Goal: Transaction & Acquisition: Purchase product/service

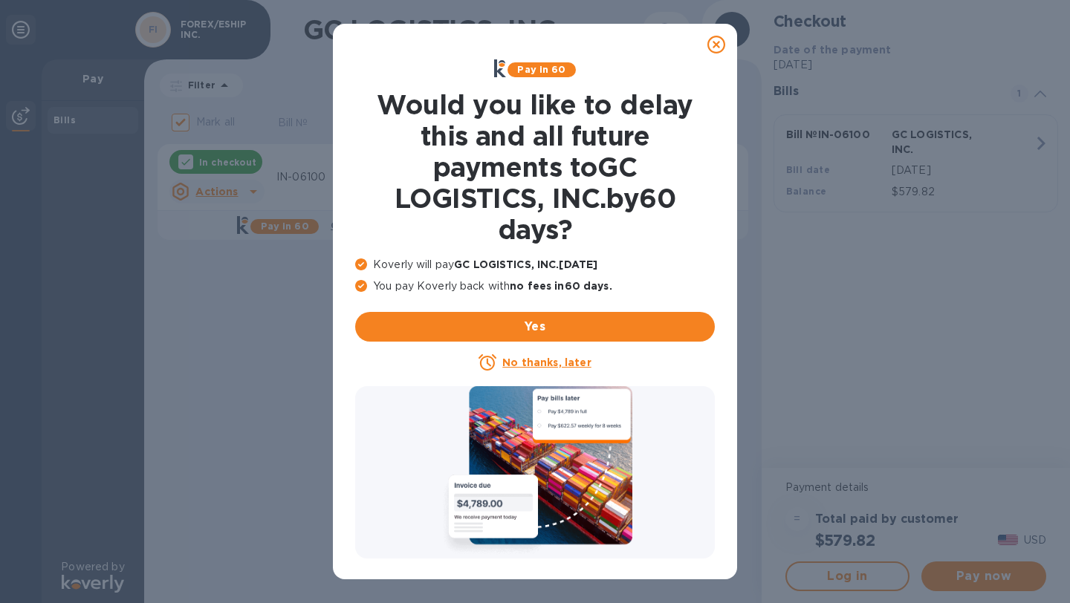
click at [535, 360] on u "No thanks, later" at bounding box center [546, 363] width 88 height 12
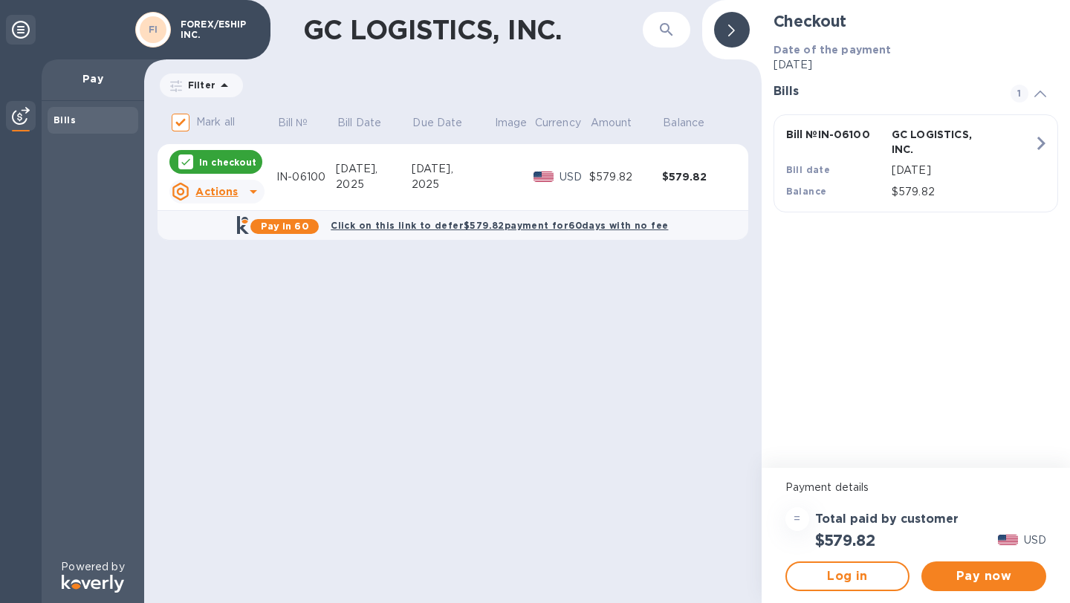
click at [244, 193] on icon at bounding box center [253, 192] width 18 height 18
click at [333, 367] on div at bounding box center [535, 301] width 1070 height 603
click at [974, 582] on span "Pay now" at bounding box center [983, 576] width 101 height 18
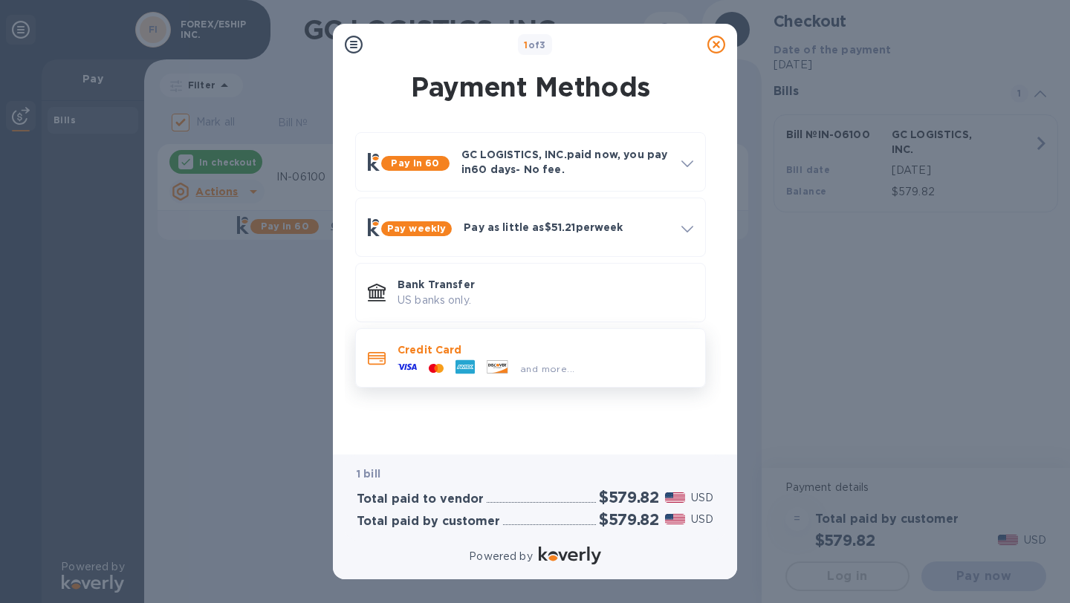
click at [544, 359] on div "and more..." at bounding box center [485, 368] width 189 height 22
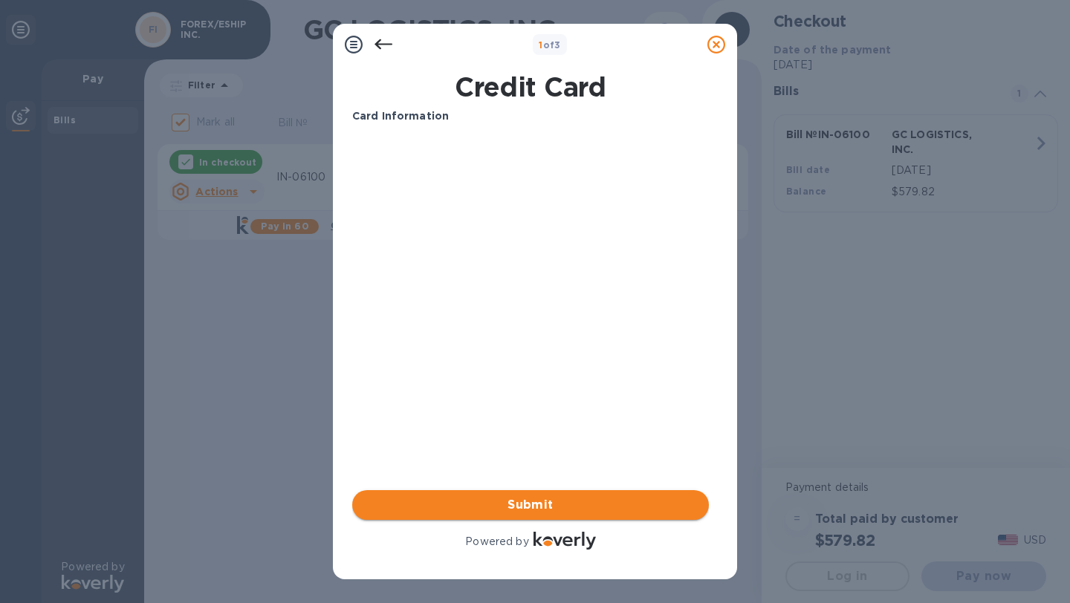
click at [515, 504] on span "Submit" at bounding box center [530, 505] width 333 height 18
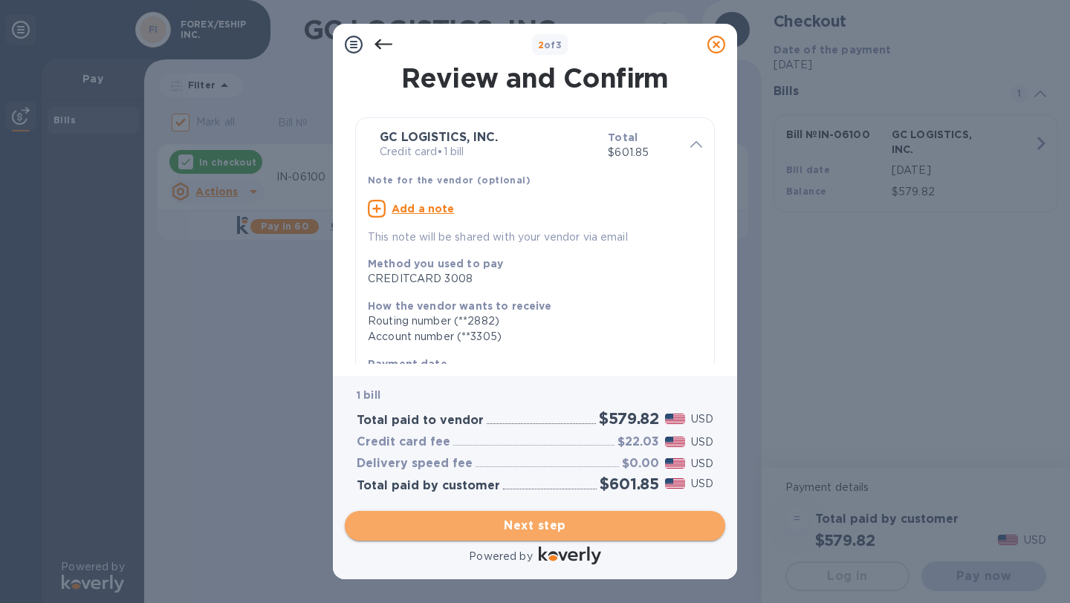
click at [535, 523] on span "Next step" at bounding box center [535, 526] width 357 height 18
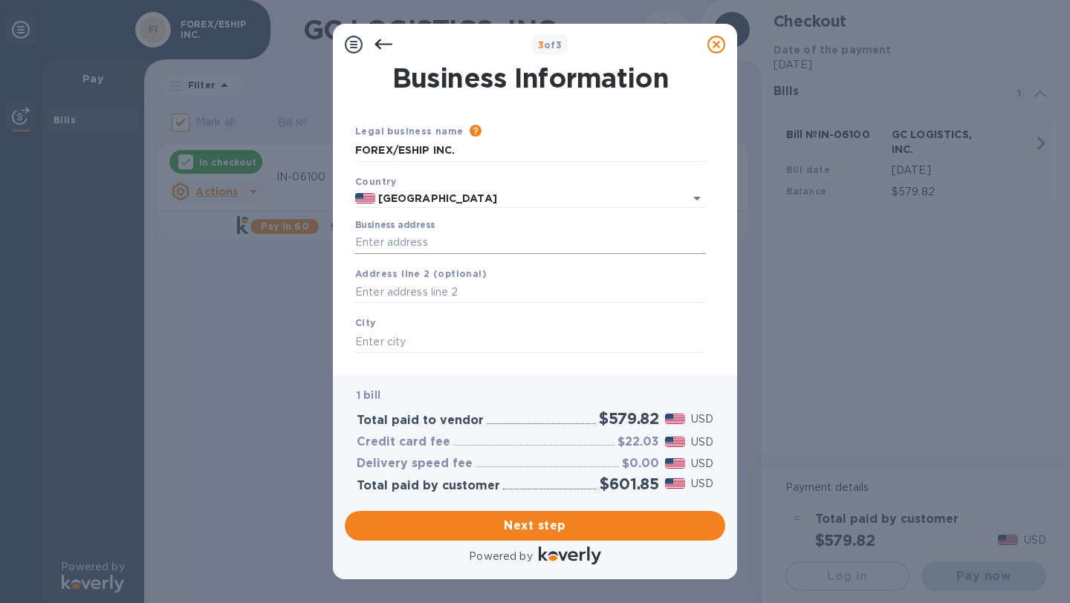
click at [458, 234] on input "Business address" at bounding box center [530, 243] width 351 height 22
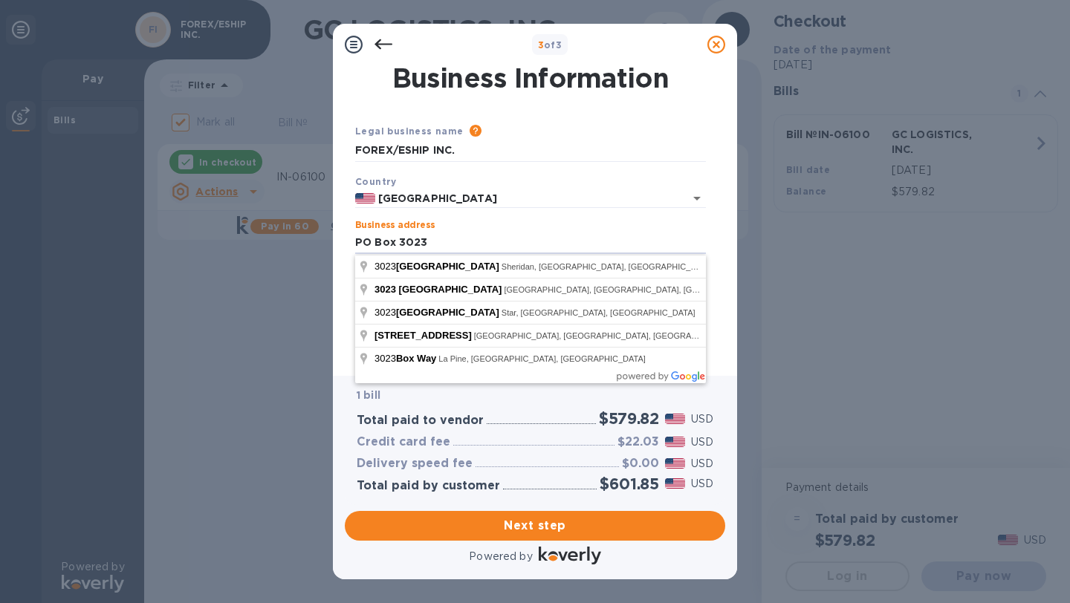
type input "PO Box 3023"
click at [336, 339] on div "Business Information Legal business name Please provide the legal name that app…" at bounding box center [535, 220] width 404 height 310
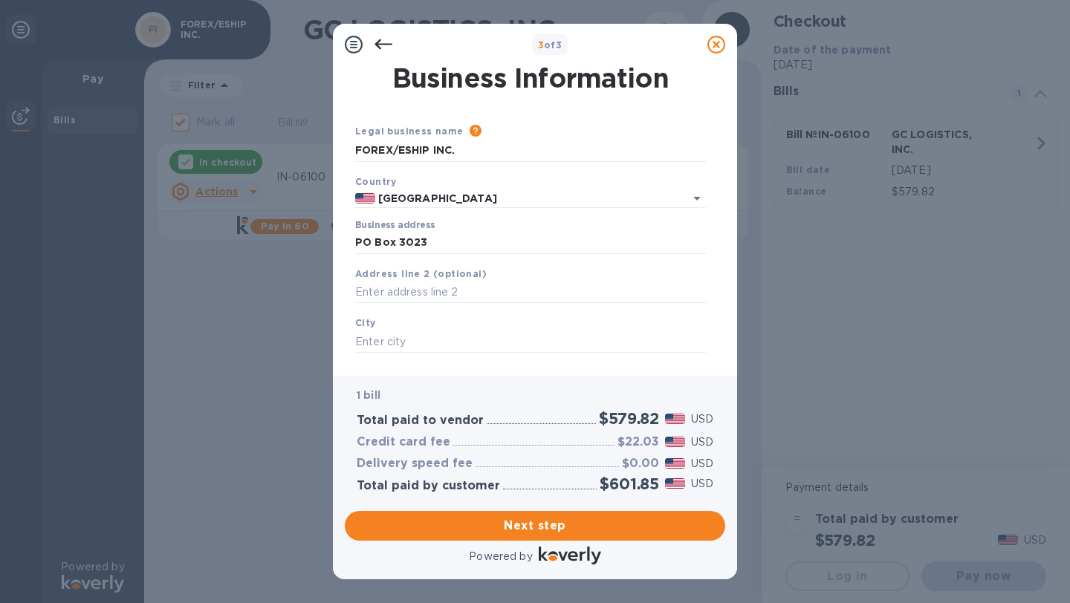
click at [385, 322] on div "City" at bounding box center [530, 334] width 362 height 50
click at [380, 339] on input "text" at bounding box center [530, 342] width 351 height 22
type input "Cerritos"
click at [334, 365] on div "Business Information Legal business name Please provide the legal name that app…" at bounding box center [535, 220] width 404 height 310
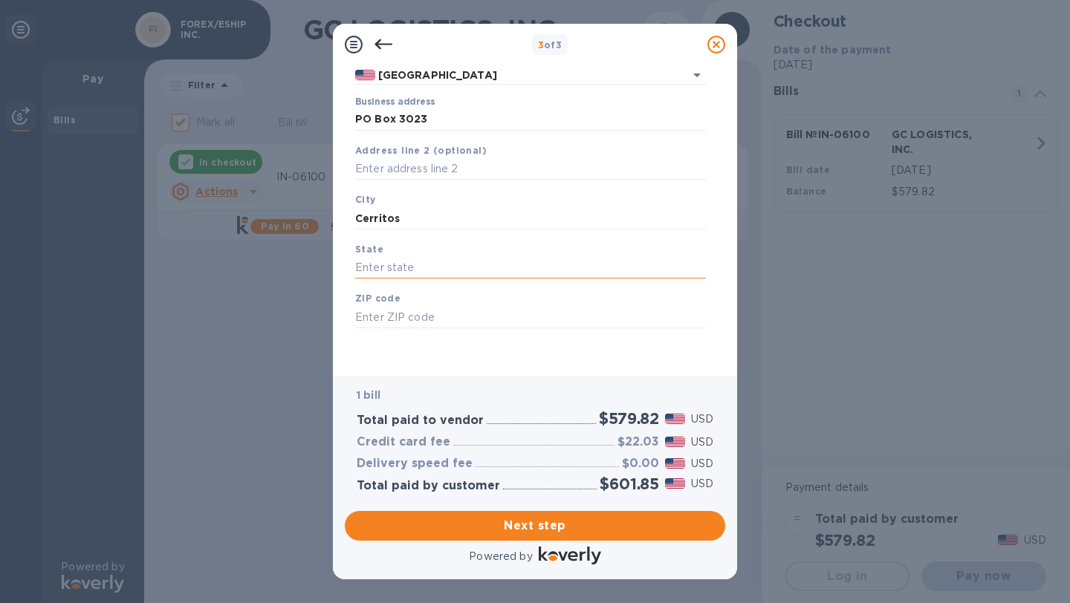
click at [397, 260] on input "text" at bounding box center [530, 268] width 351 height 22
type input "Ca"
click at [385, 317] on input "text" at bounding box center [530, 317] width 351 height 22
type input "90703"
click at [339, 339] on div "Business Information Legal business name Please provide the legal name that app…" at bounding box center [535, 220] width 404 height 310
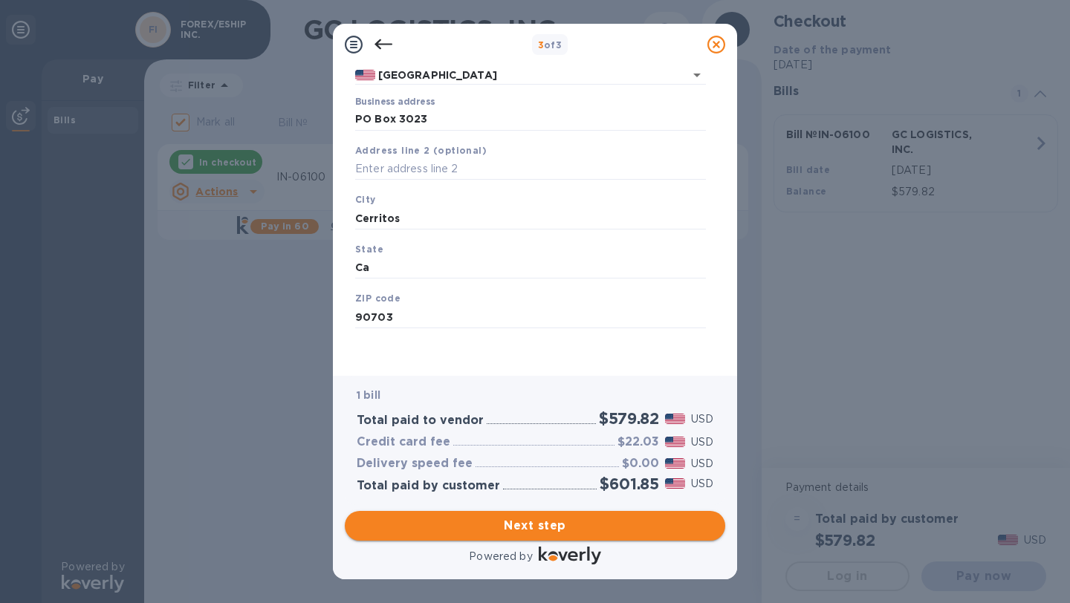
click at [504, 527] on span "Next step" at bounding box center [535, 526] width 357 height 18
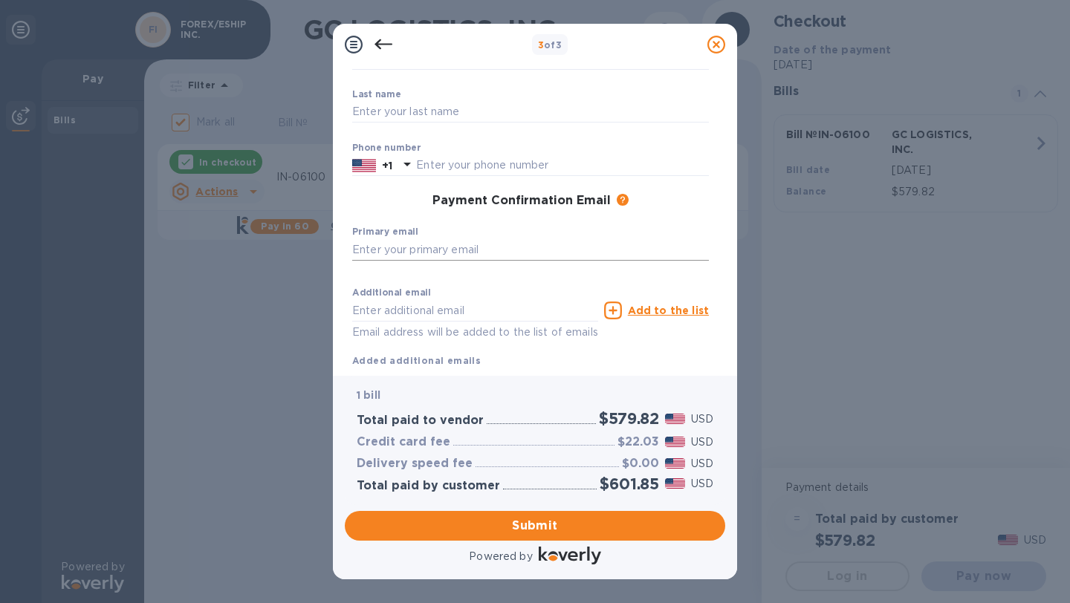
click at [459, 250] on input "text" at bounding box center [530, 249] width 357 height 22
type input "[EMAIL_ADDRESS][PERSON_NAME][DOMAIN_NAME]"
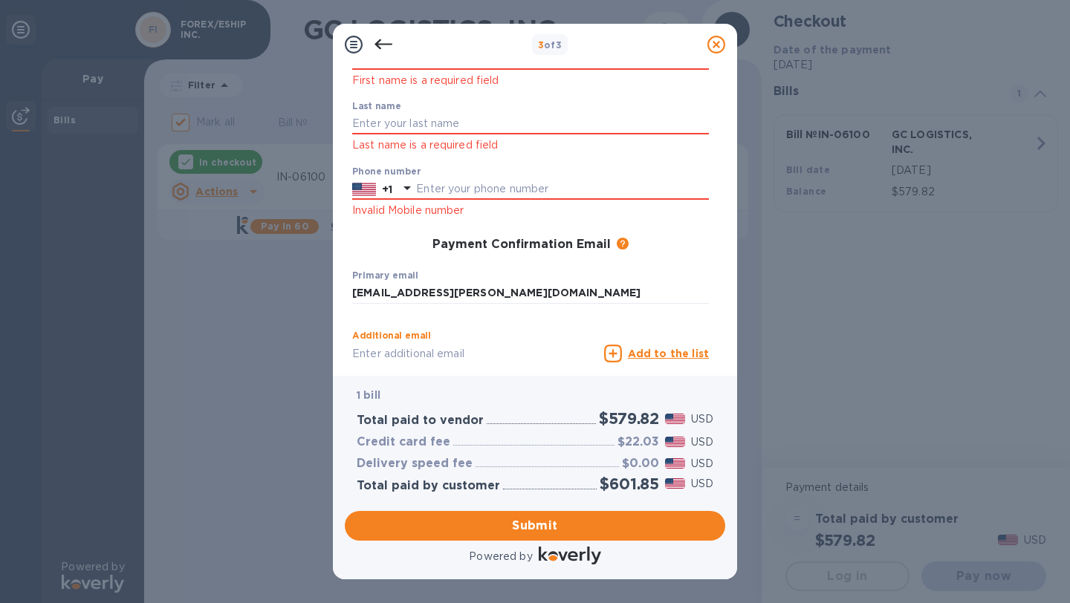
click at [498, 309] on div "First name First name is a required field Last name Last name is a required fie…" at bounding box center [530, 224] width 368 height 388
type input "[PERSON_NAME][EMAIL_ADDRESS][PERSON_NAME][DOMAIN_NAME]"
click at [573, 391] on p "1 bill" at bounding box center [535, 396] width 357 height 16
click at [649, 354] on u "Add to the list" at bounding box center [668, 354] width 81 height 12
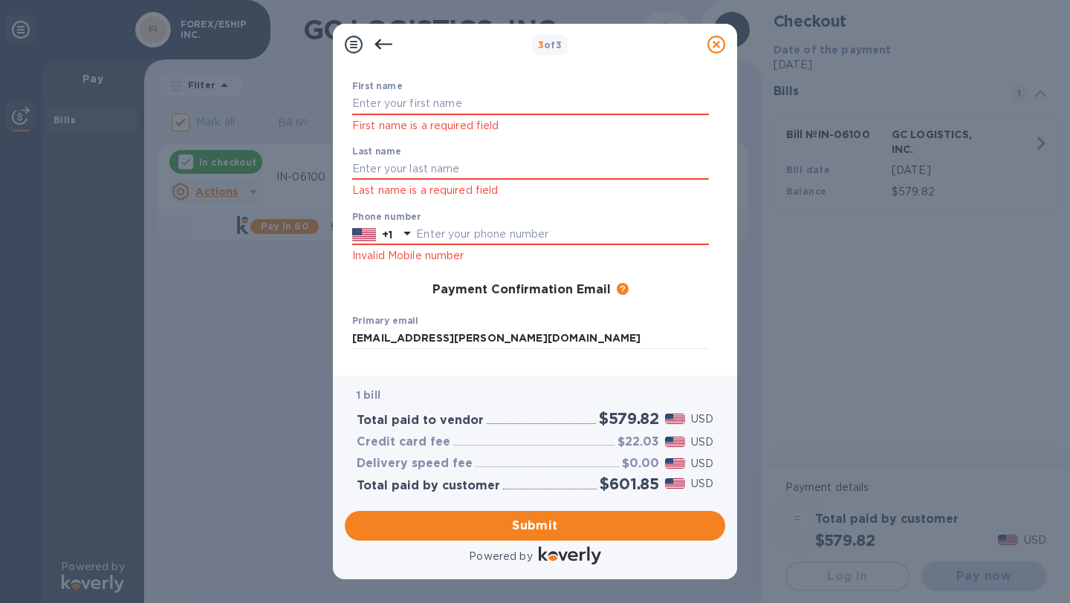
scroll to position [42, 0]
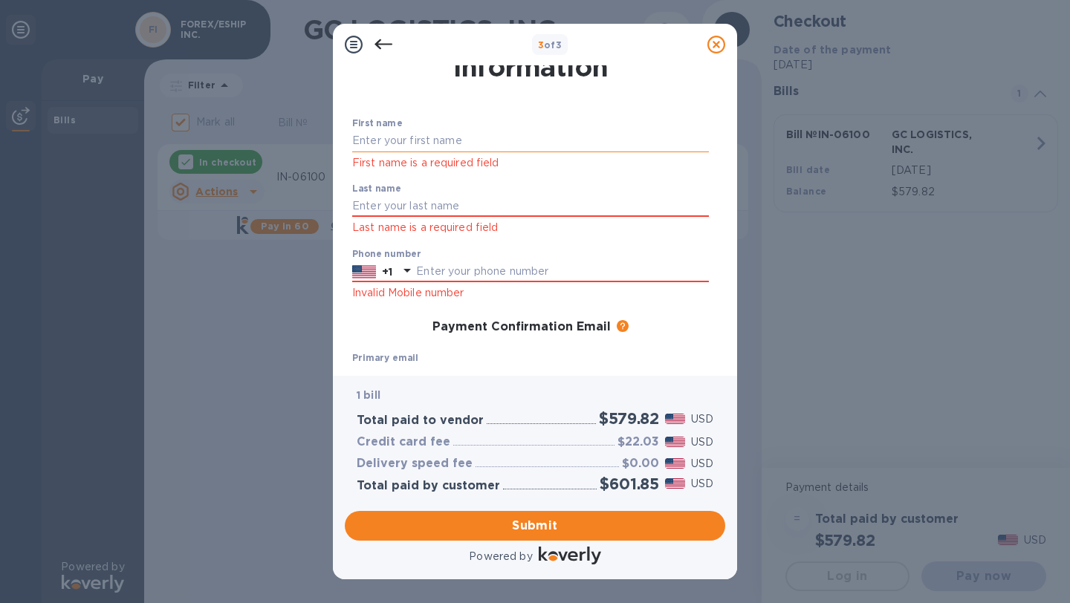
click at [423, 144] on input "text" at bounding box center [530, 141] width 357 height 22
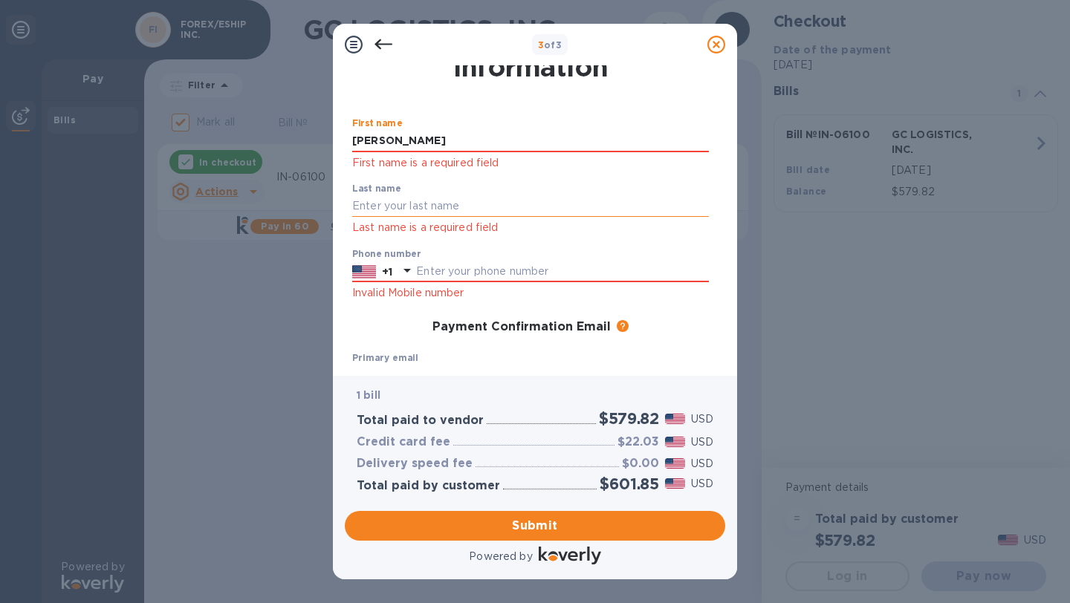
type input "[PERSON_NAME]"
click at [388, 204] on input "text" at bounding box center [530, 206] width 357 height 22
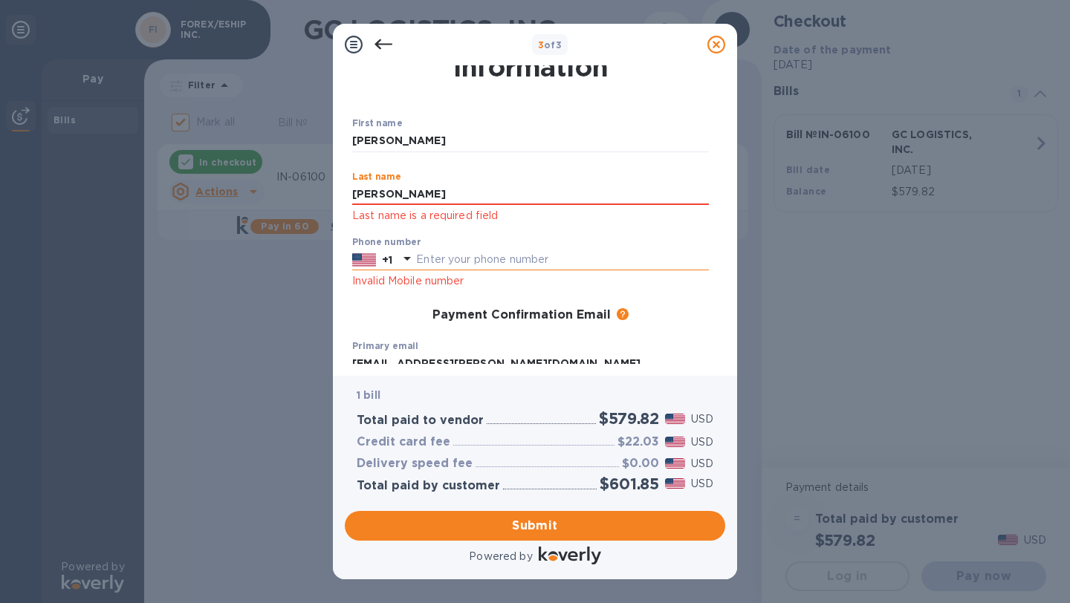
type input "[PERSON_NAME]"
click at [426, 255] on input "text" at bounding box center [562, 260] width 293 height 22
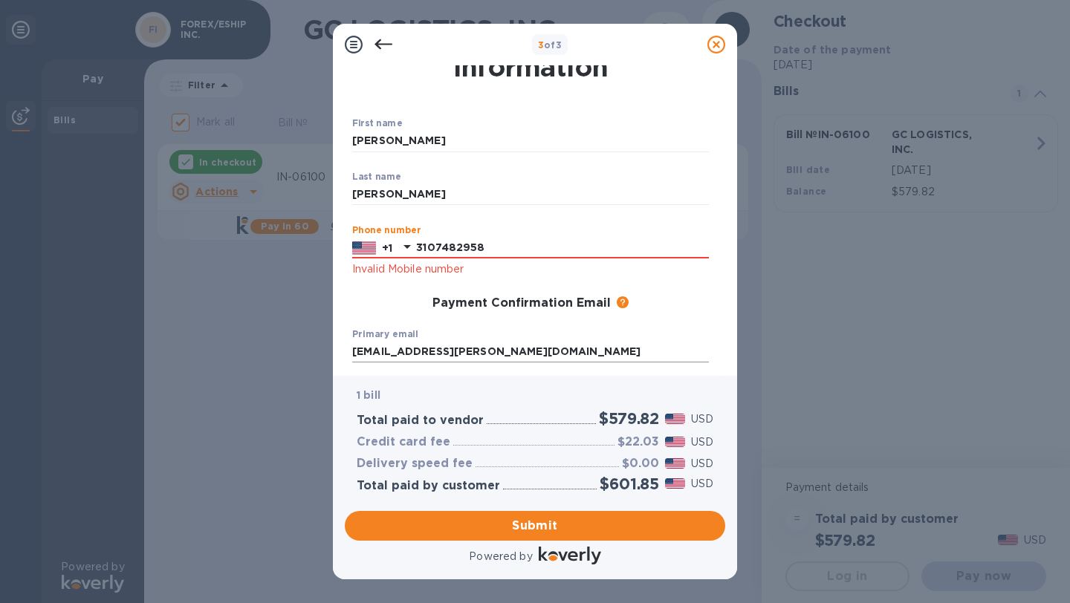
type input "3107482958"
click at [553, 347] on input "[EMAIL_ADDRESS][PERSON_NAME][DOMAIN_NAME]" at bounding box center [530, 352] width 357 height 22
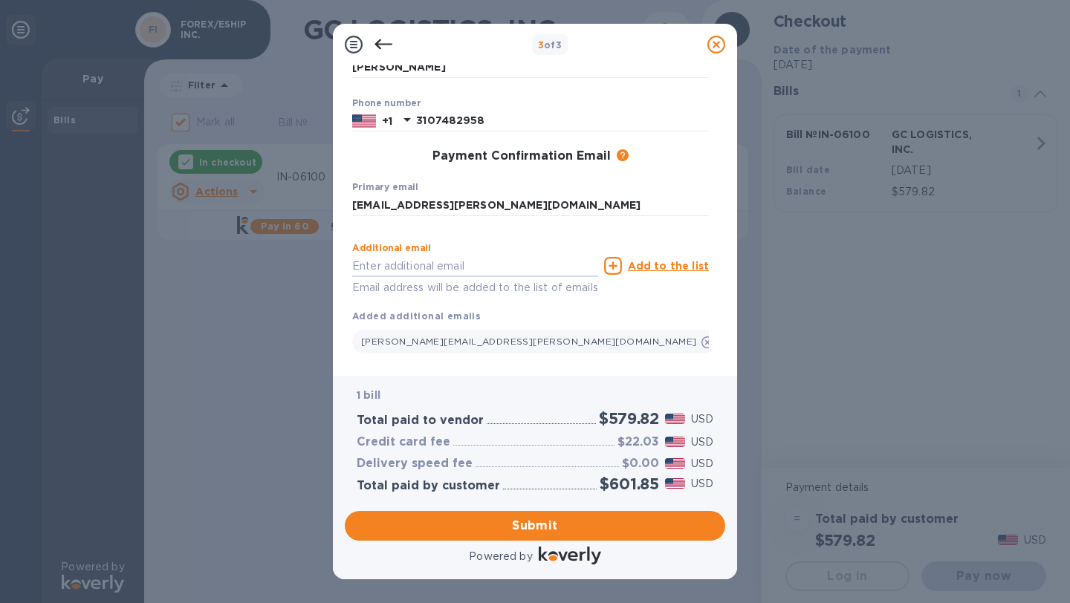
scroll to position [200, 0]
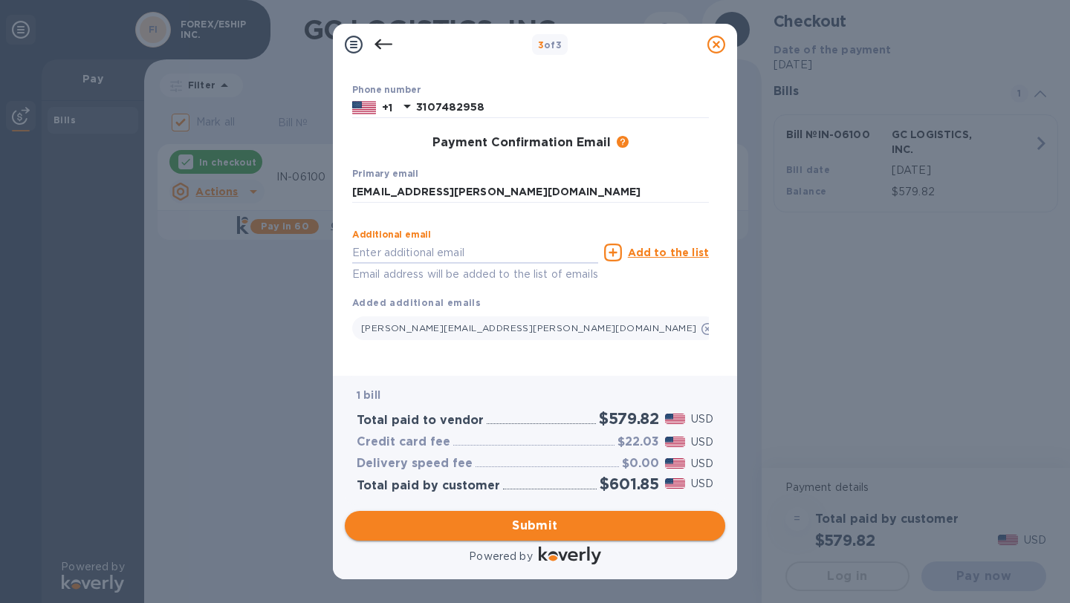
click at [525, 526] on span "Submit" at bounding box center [535, 526] width 357 height 18
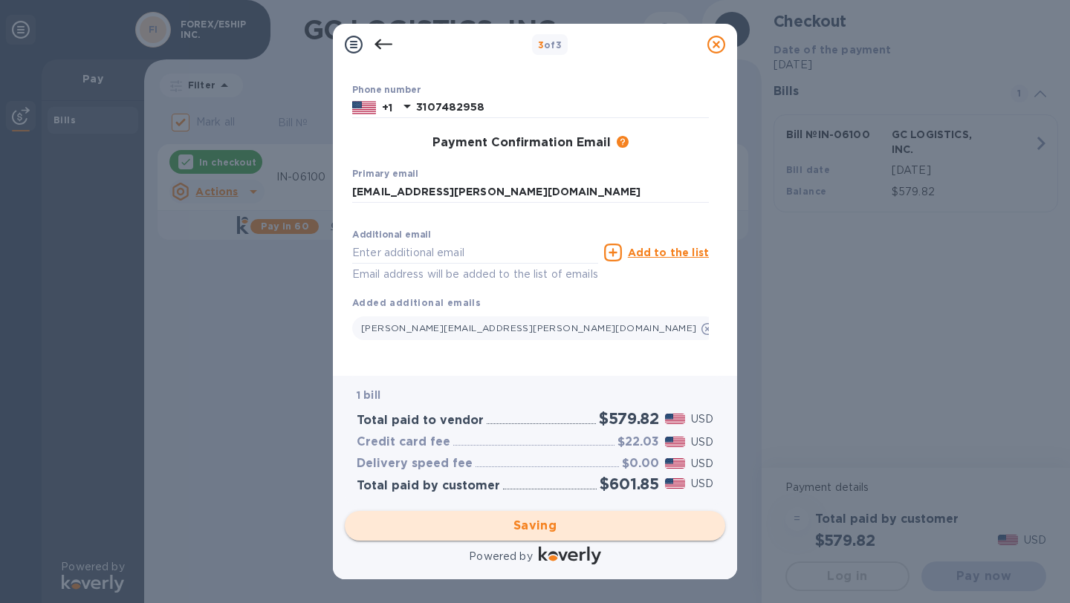
checkbox input "false"
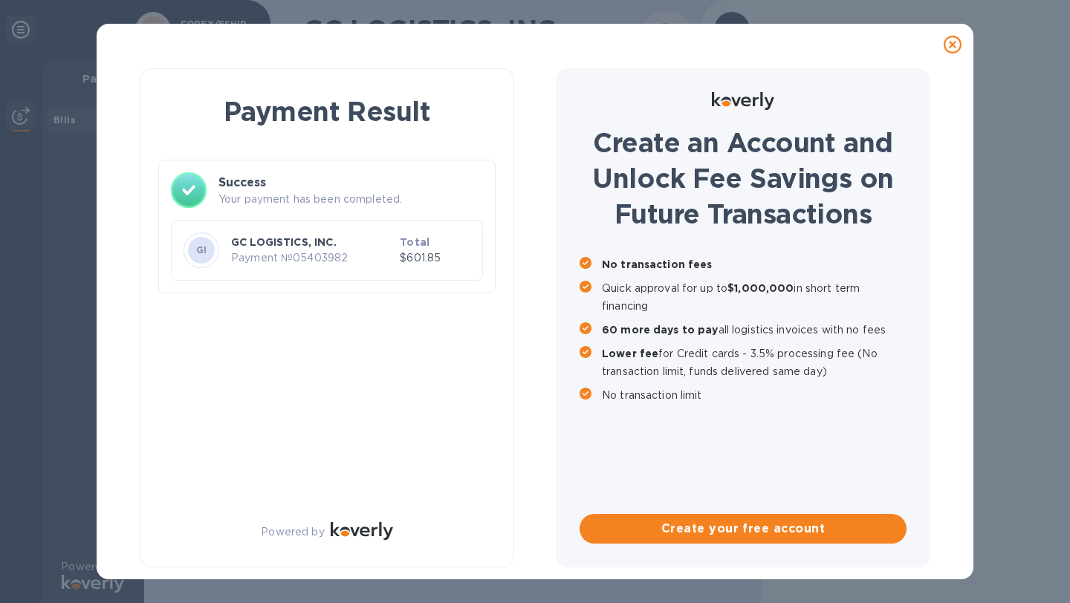
scroll to position [0, 0]
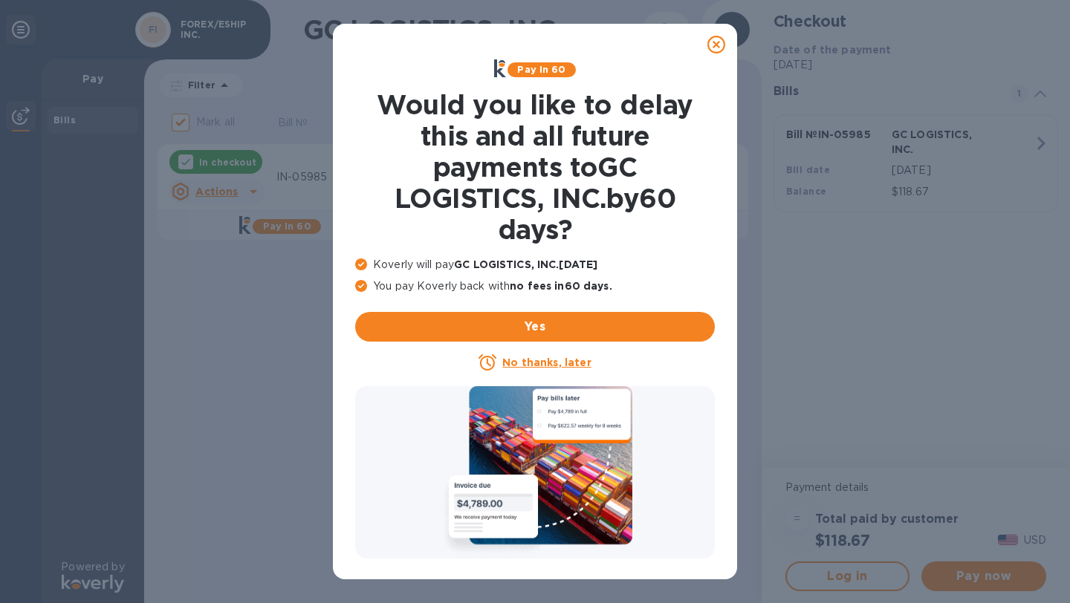
click at [540, 362] on u "No thanks, later" at bounding box center [546, 363] width 88 height 12
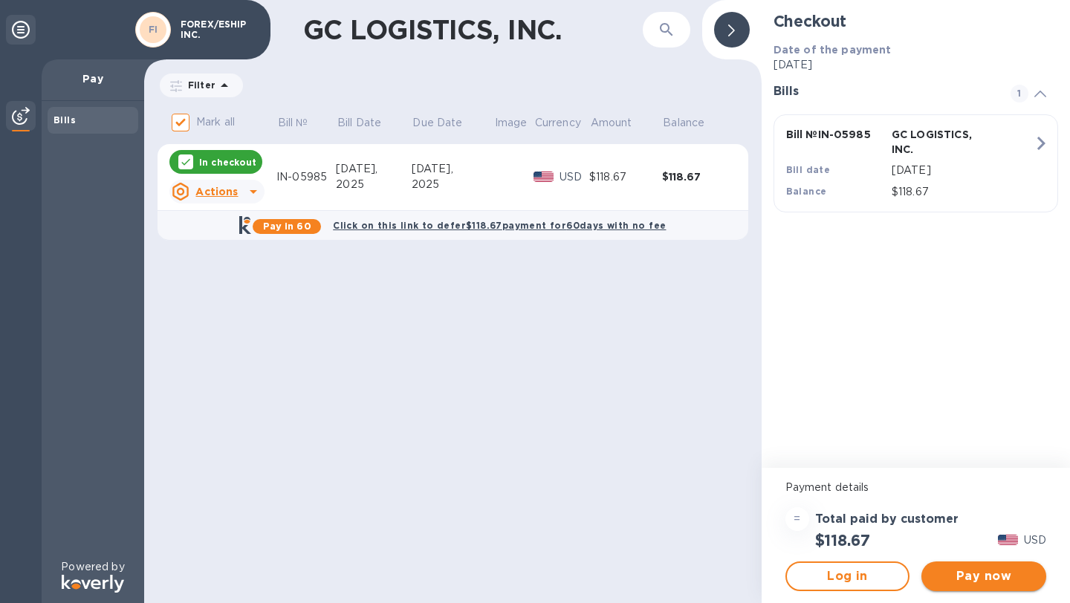
click at [968, 576] on span "Pay now" at bounding box center [983, 576] width 101 height 18
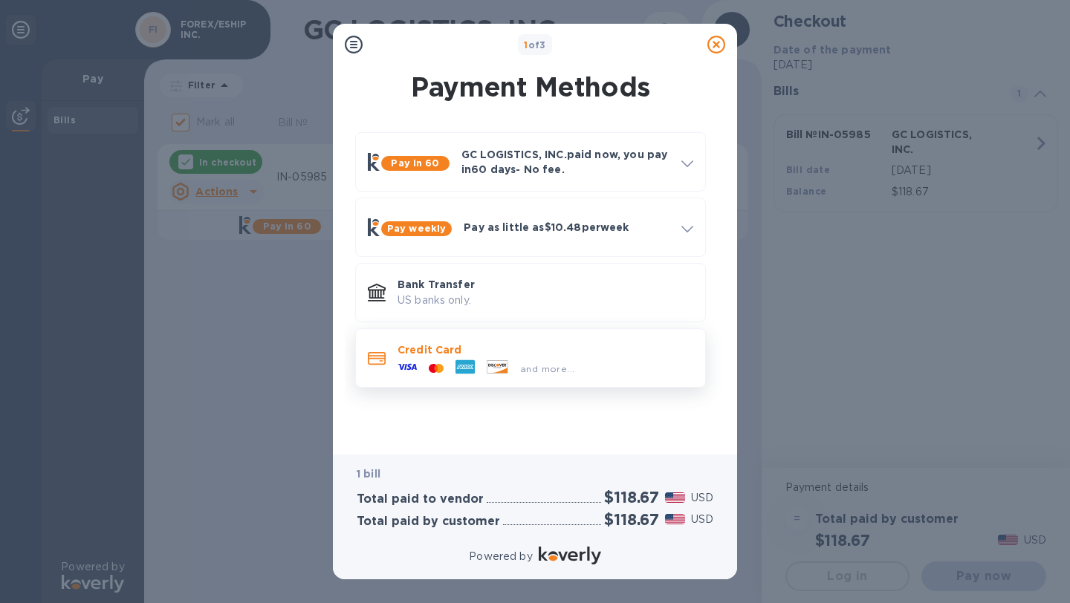
click at [477, 364] on div at bounding box center [464, 368] width 31 height 22
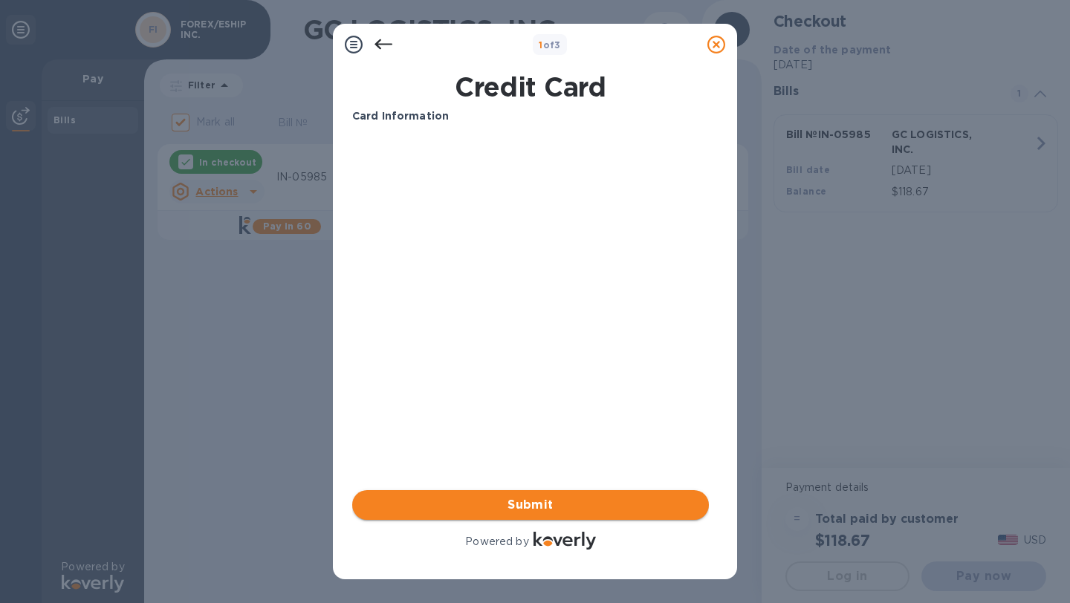
click at [486, 507] on span "Submit" at bounding box center [530, 505] width 333 height 18
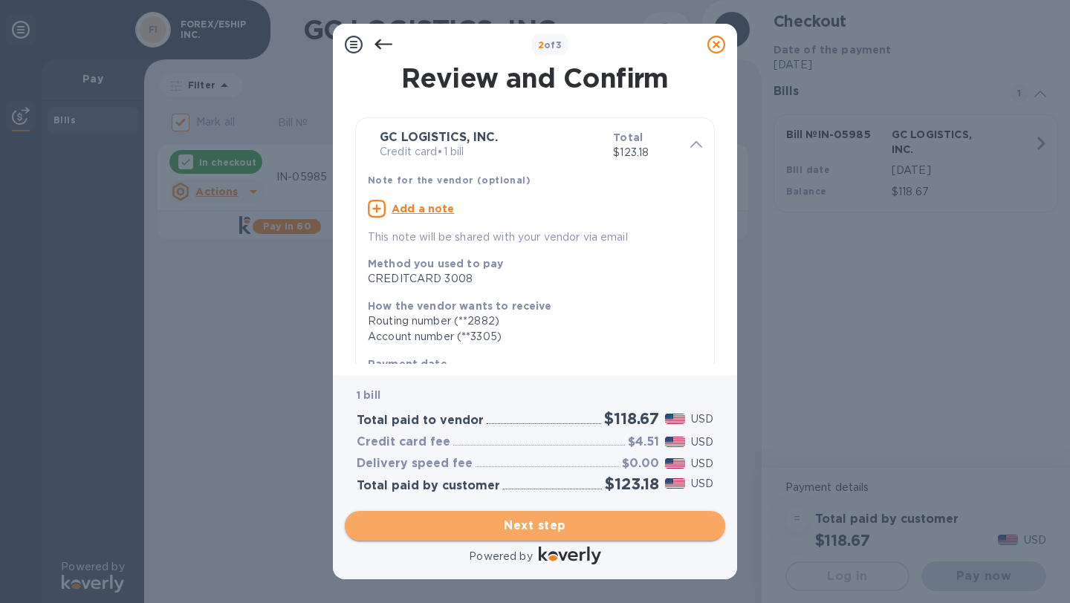
click at [531, 530] on span "Next step" at bounding box center [535, 526] width 357 height 18
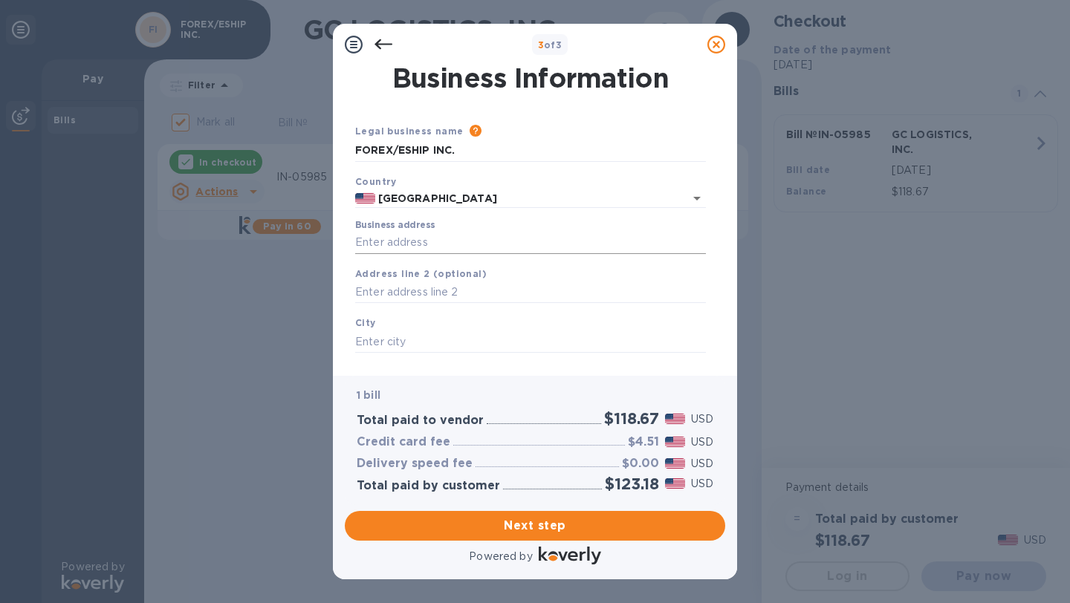
click at [395, 238] on input "Business address" at bounding box center [530, 243] width 351 height 22
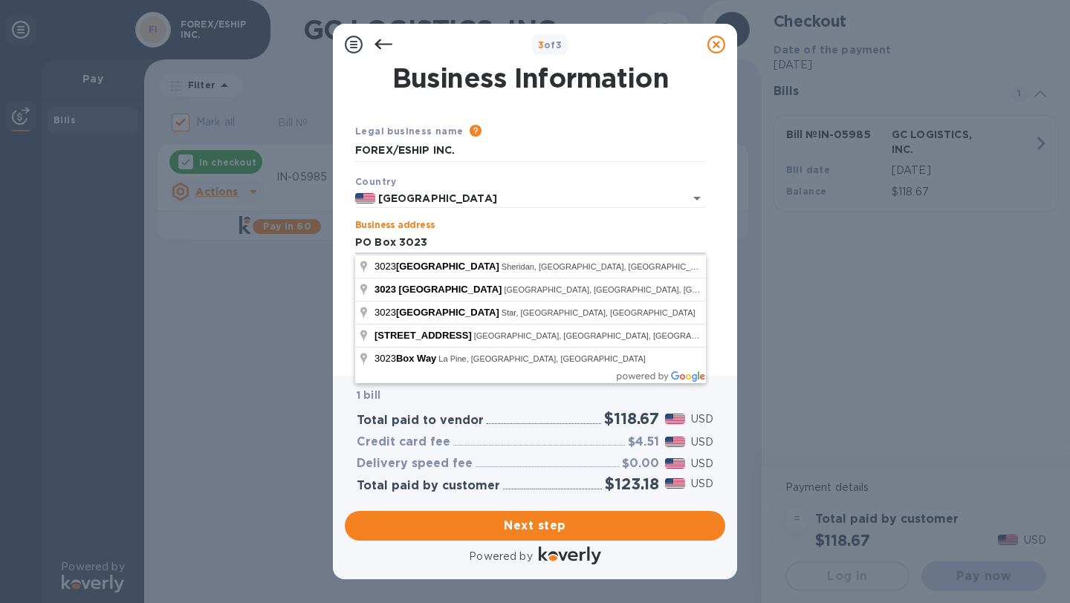
type input "PO Box 3023"
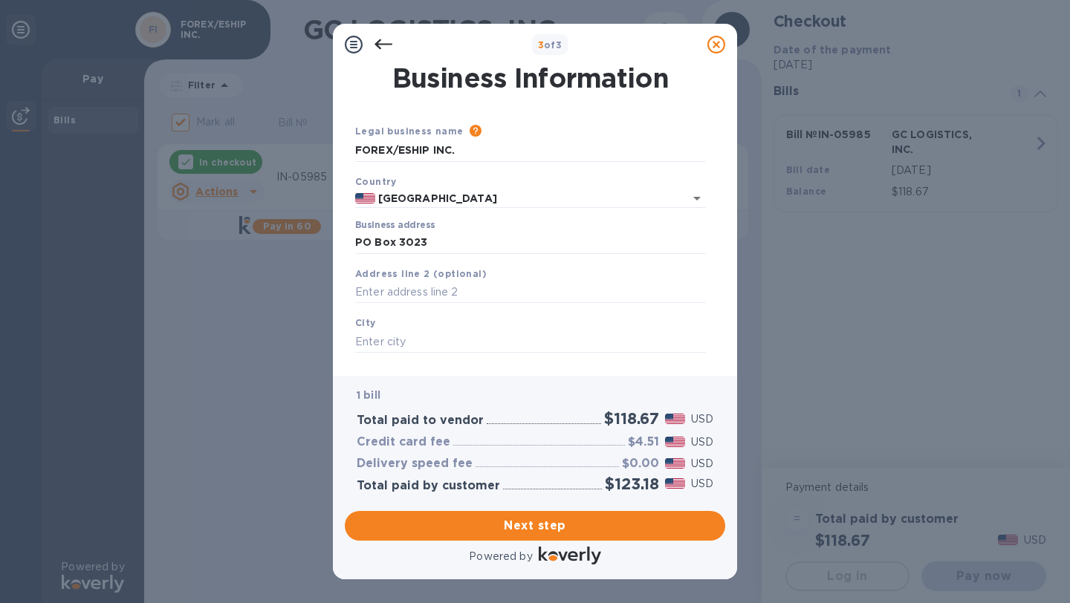
click at [336, 319] on div "Business Information Legal business name Please provide the legal name that app…" at bounding box center [535, 220] width 404 height 310
click at [389, 331] on div "City" at bounding box center [530, 334] width 362 height 50
click at [383, 340] on input "text" at bounding box center [530, 342] width 351 height 22
type input "Cerritos"
click at [348, 364] on div "Business Information Legal business name Please provide the legal name that app…" at bounding box center [535, 220] width 404 height 310
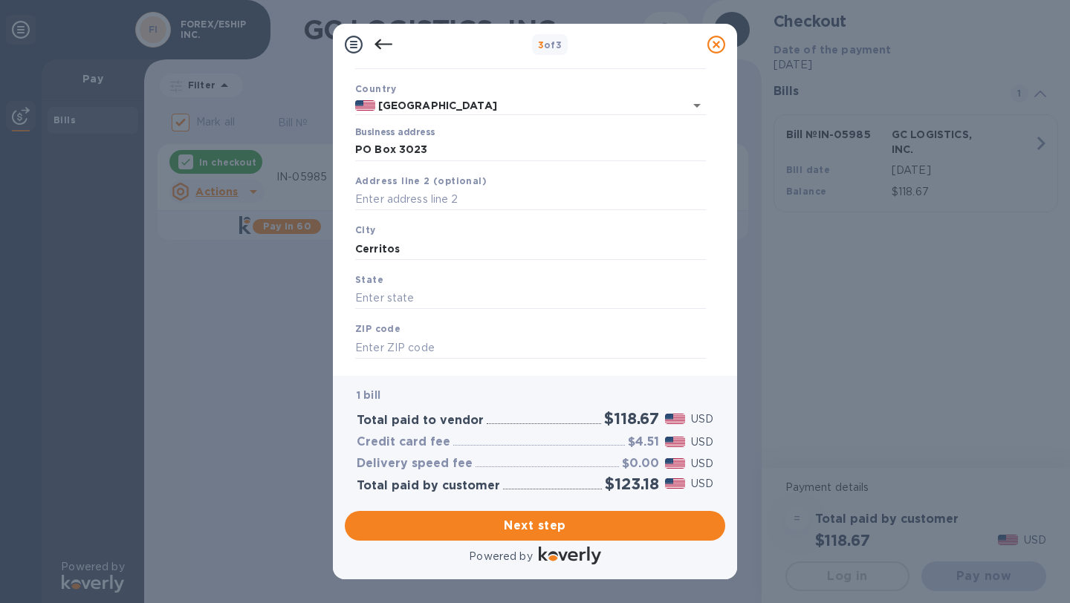
scroll to position [125, 0]
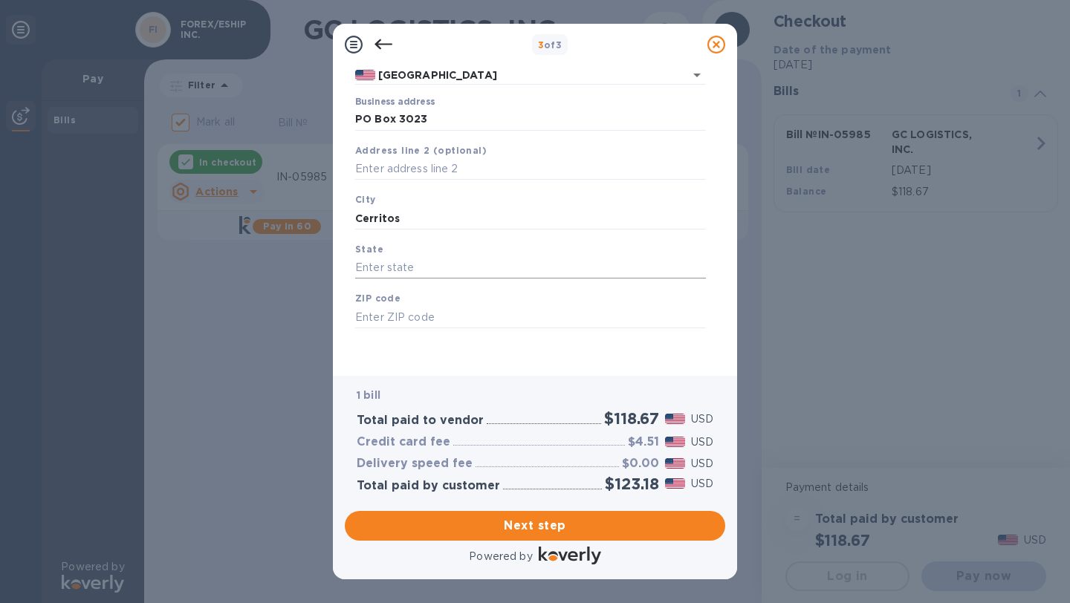
click at [431, 270] on input "text" at bounding box center [530, 268] width 351 height 22
type input "CA"
click at [388, 312] on input "text" at bounding box center [530, 317] width 351 height 22
type input "90703"
click at [377, 345] on div "Save" at bounding box center [530, 340] width 362 height 12
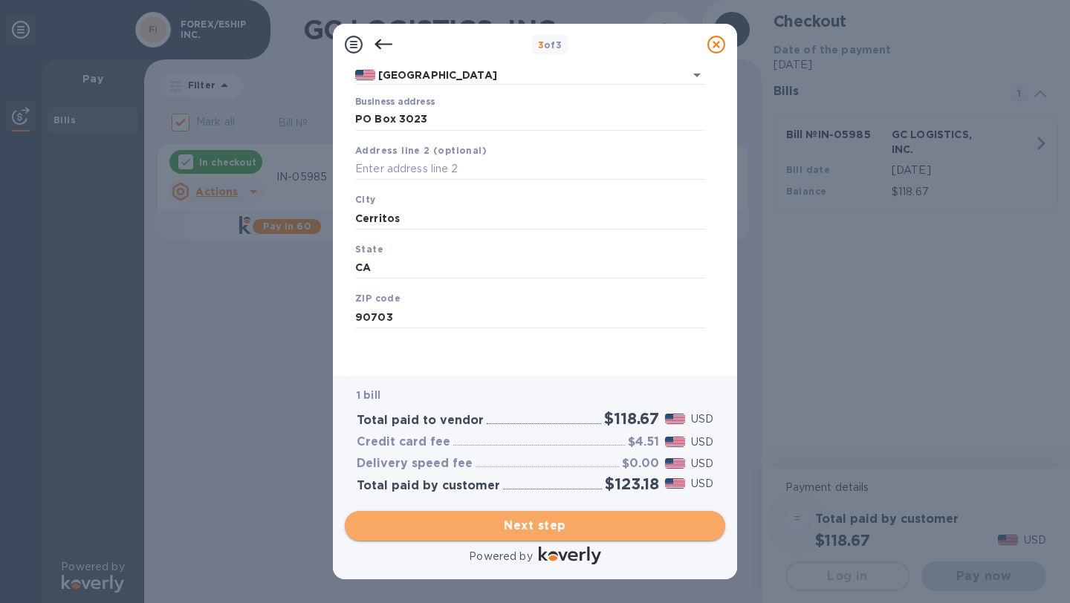
click at [513, 524] on span "Next step" at bounding box center [535, 526] width 357 height 18
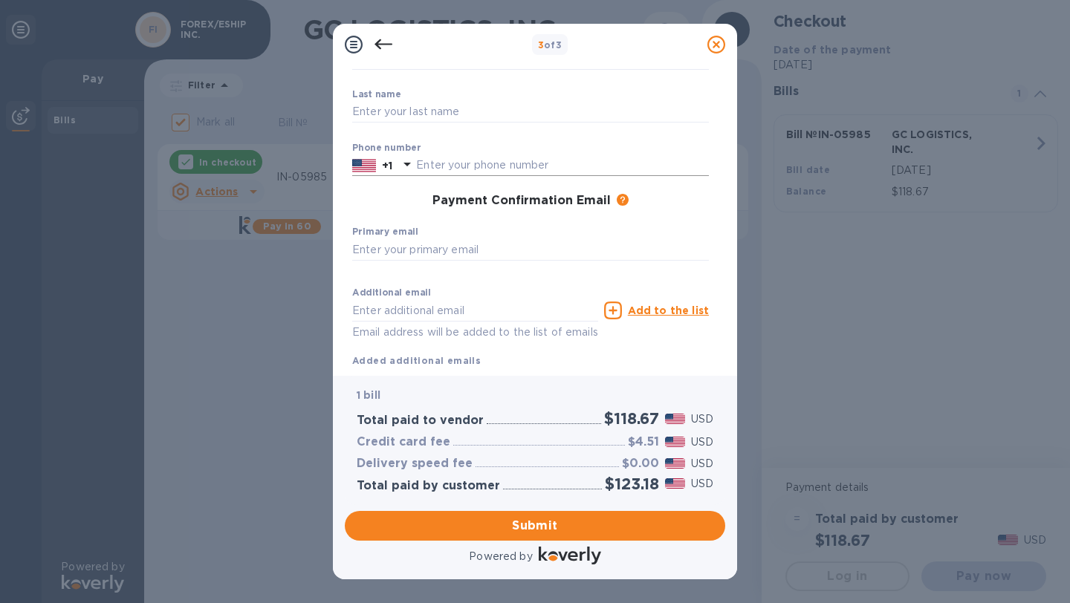
click at [440, 160] on input "text" at bounding box center [562, 165] width 293 height 22
type input "3107482958"
click at [427, 245] on input "text" at bounding box center [530, 249] width 357 height 22
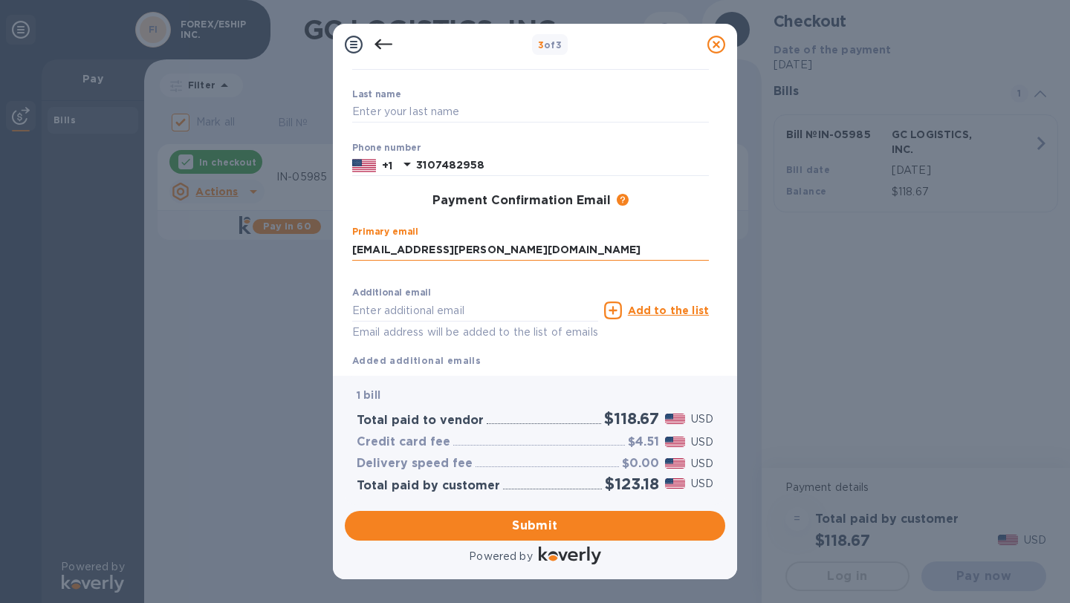
type input "[EMAIL_ADDRESS][PERSON_NAME][DOMAIN_NAME]"
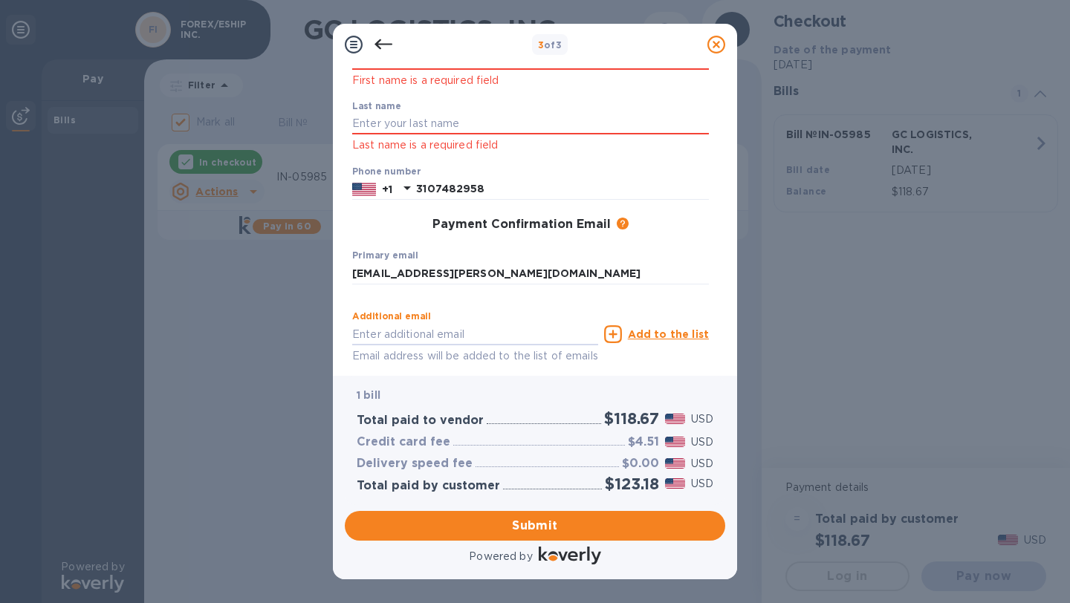
click at [390, 82] on p "First name is a required field" at bounding box center [530, 80] width 357 height 17
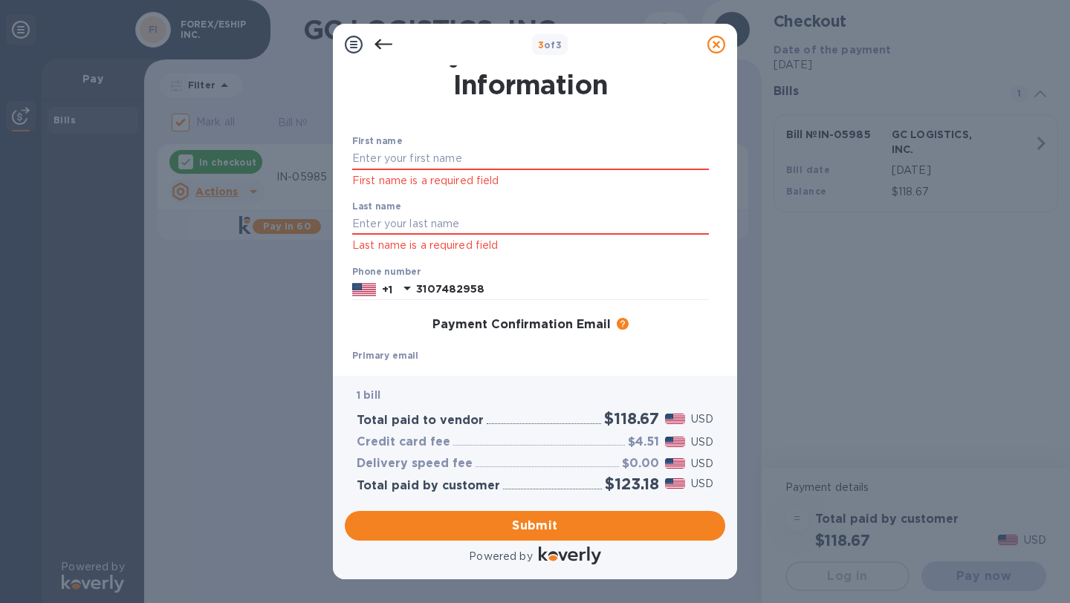
scroll to position [0, 0]
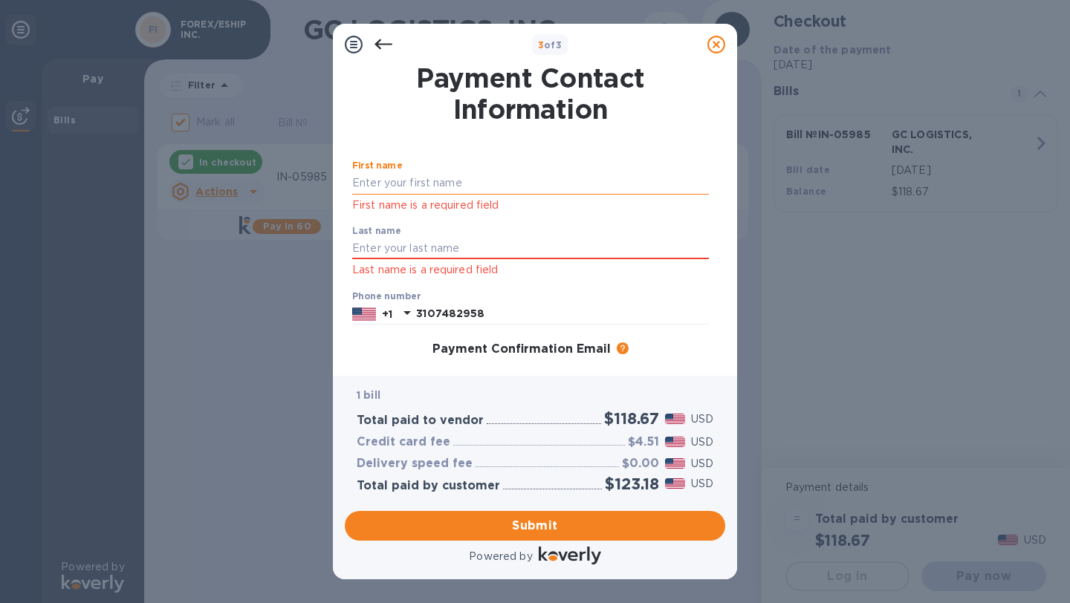
click at [372, 180] on input "text" at bounding box center [530, 183] width 357 height 22
type input "[PERSON_NAME]"
click at [367, 250] on div "Last name Last name is a required field" at bounding box center [530, 252] width 357 height 53
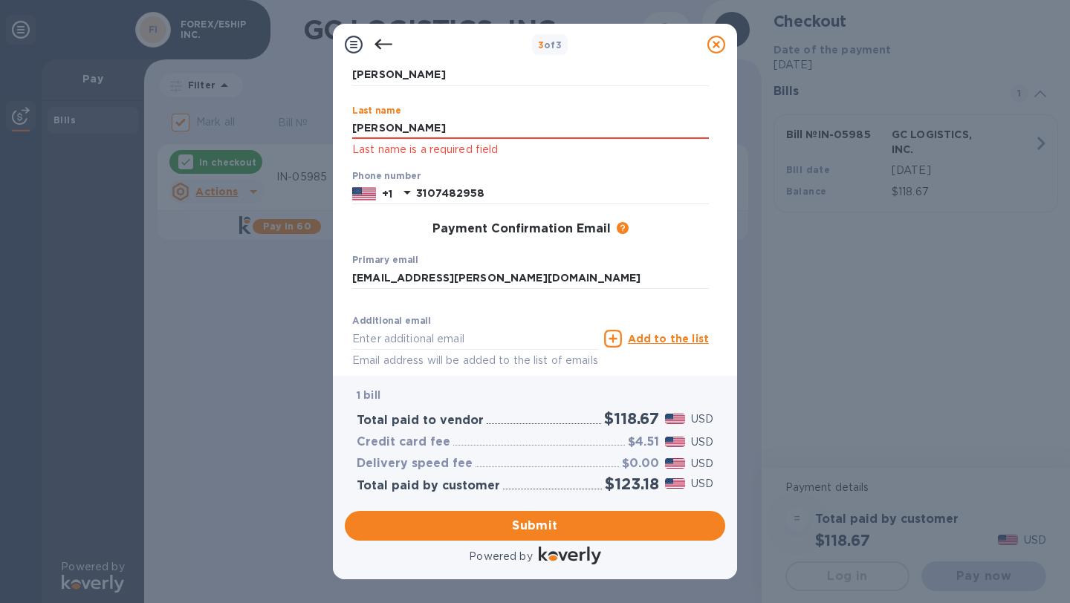
scroll to position [182, 0]
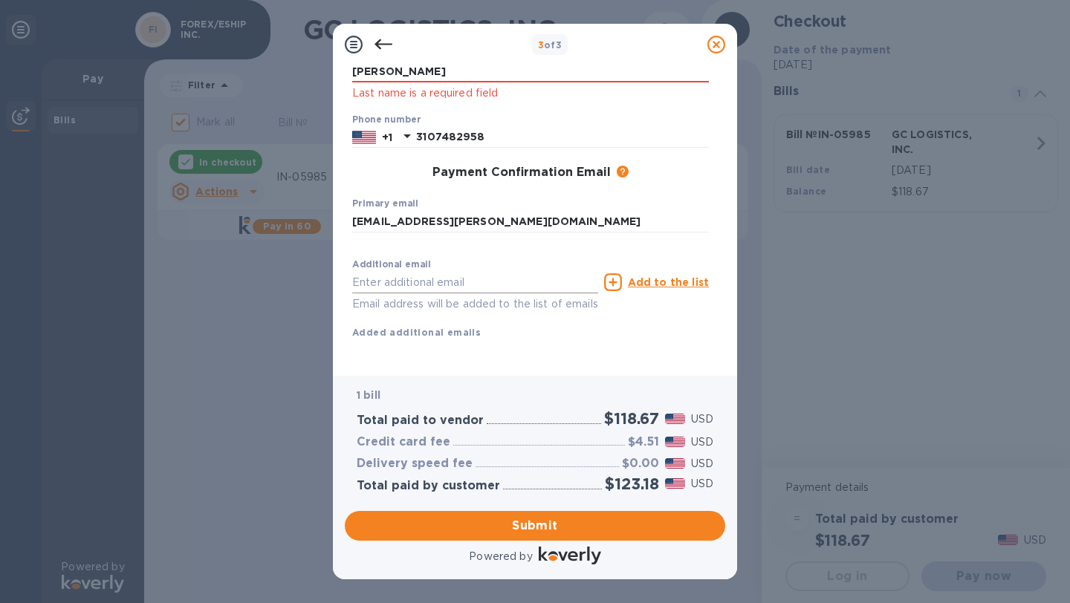
type input "[PERSON_NAME]"
click at [413, 271] on input "text" at bounding box center [475, 282] width 246 height 22
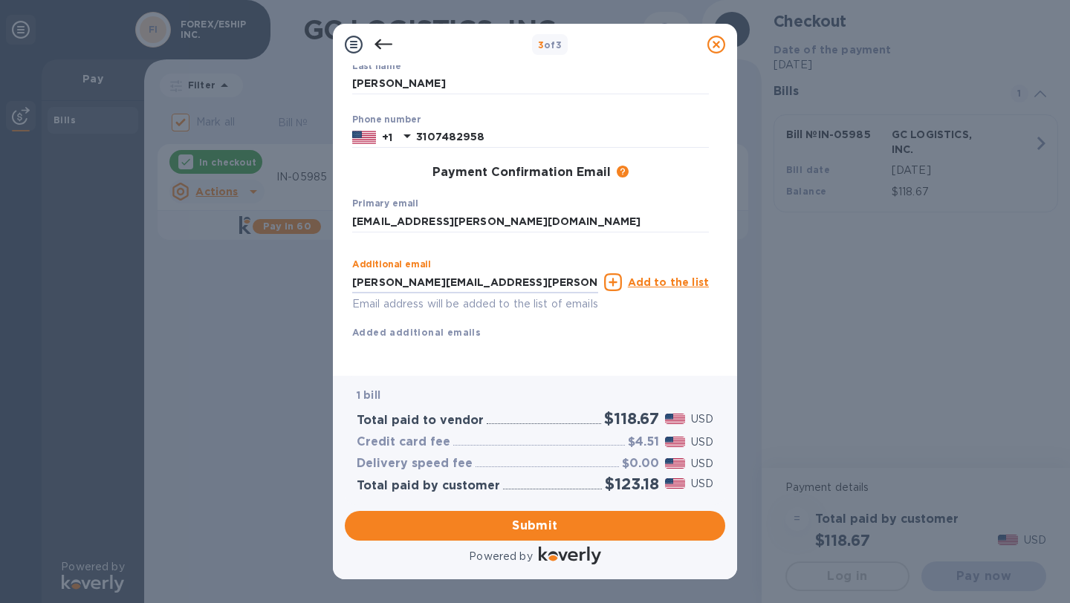
type input "beth.aguilar@forexeship.com"
click at [654, 276] on u "Add to the list" at bounding box center [668, 282] width 81 height 12
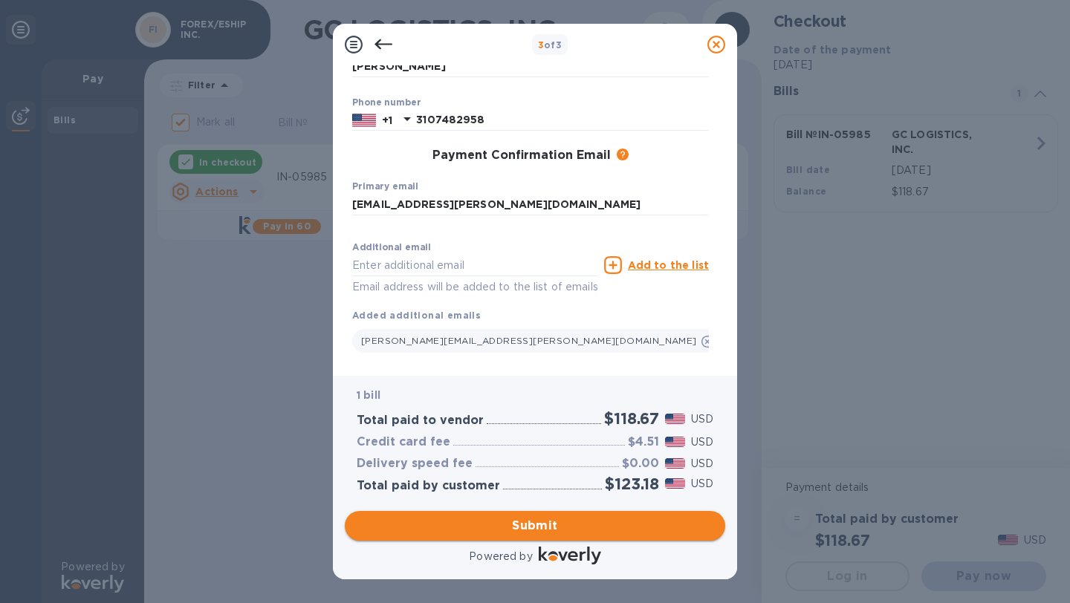
click at [524, 525] on span "Submit" at bounding box center [535, 526] width 357 height 18
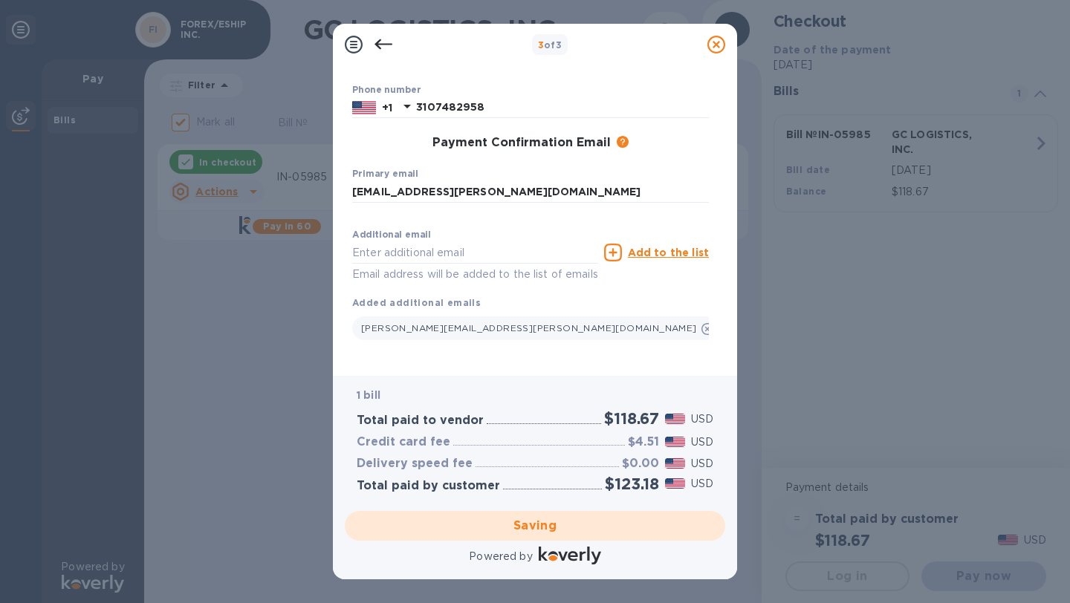
scroll to position [200, 0]
checkbox input "false"
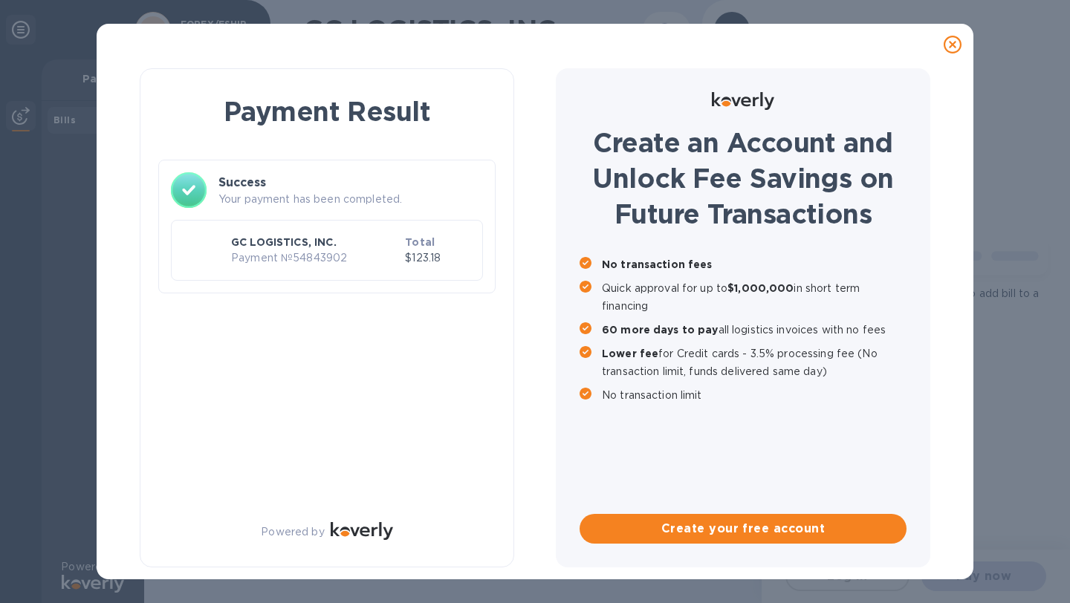
scroll to position [0, 0]
